Goal: Information Seeking & Learning: Learn about a topic

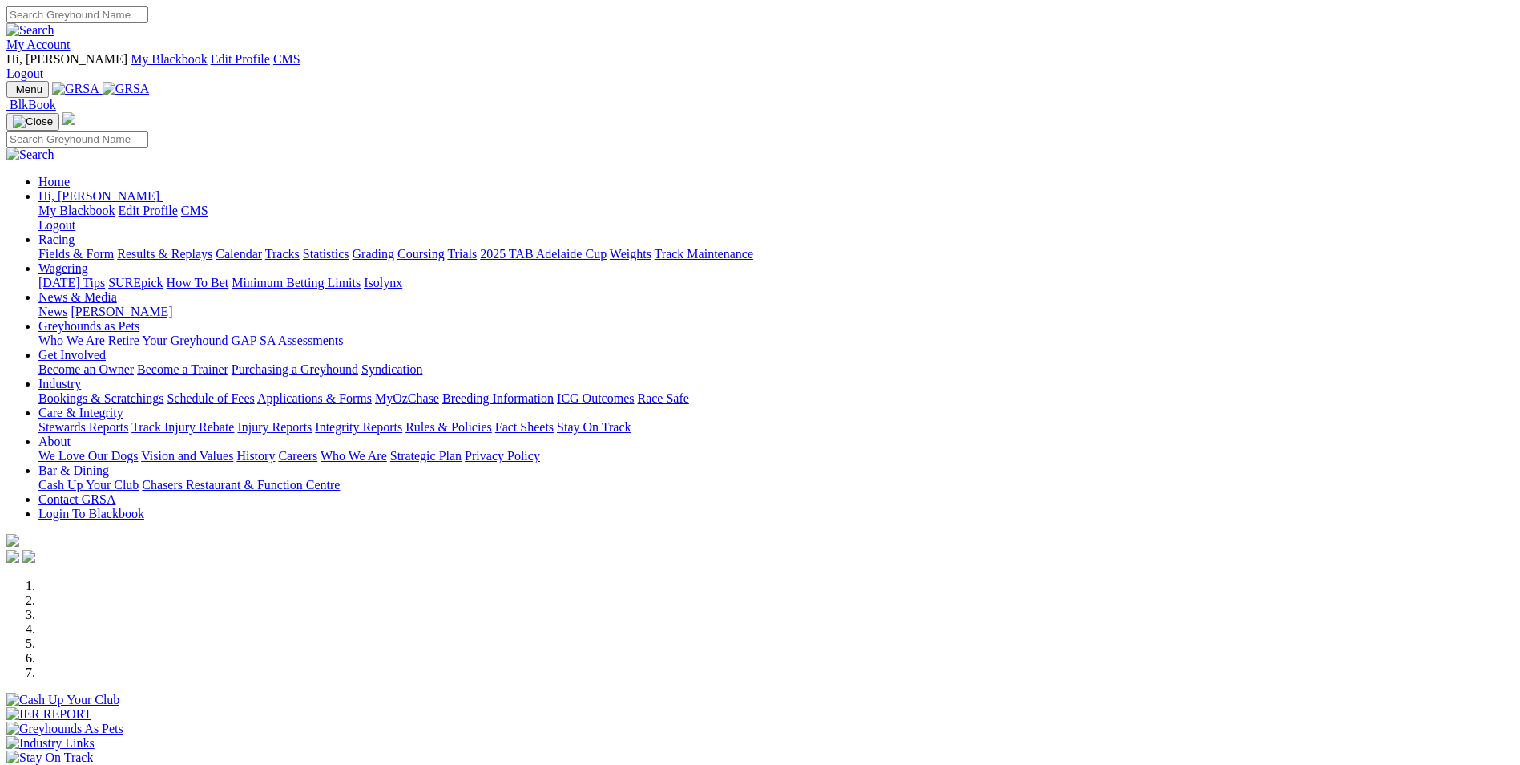
click at [75, 232] on link "Racing" at bounding box center [56, 239] width 36 height 14
click at [88, 261] on link "Wagering" at bounding box center [63, 268] width 50 height 14
click at [163, 276] on link "SUREpick" at bounding box center [135, 283] width 54 height 14
